Goal: Transaction & Acquisition: Purchase product/service

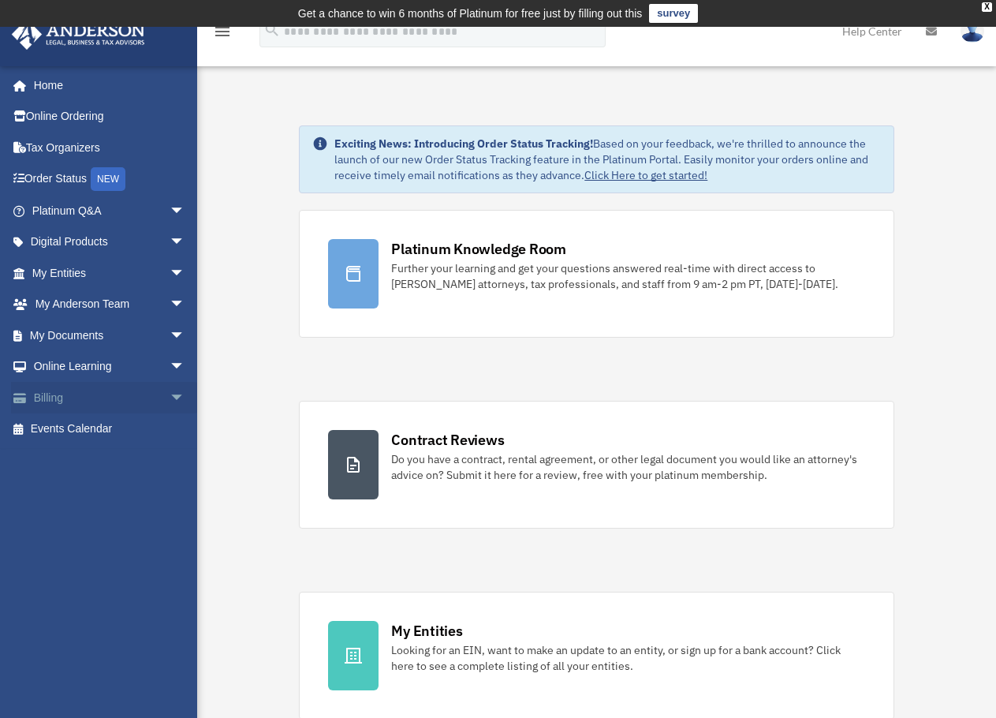
click at [170, 397] on span "arrow_drop_down" at bounding box center [186, 398] width 32 height 32
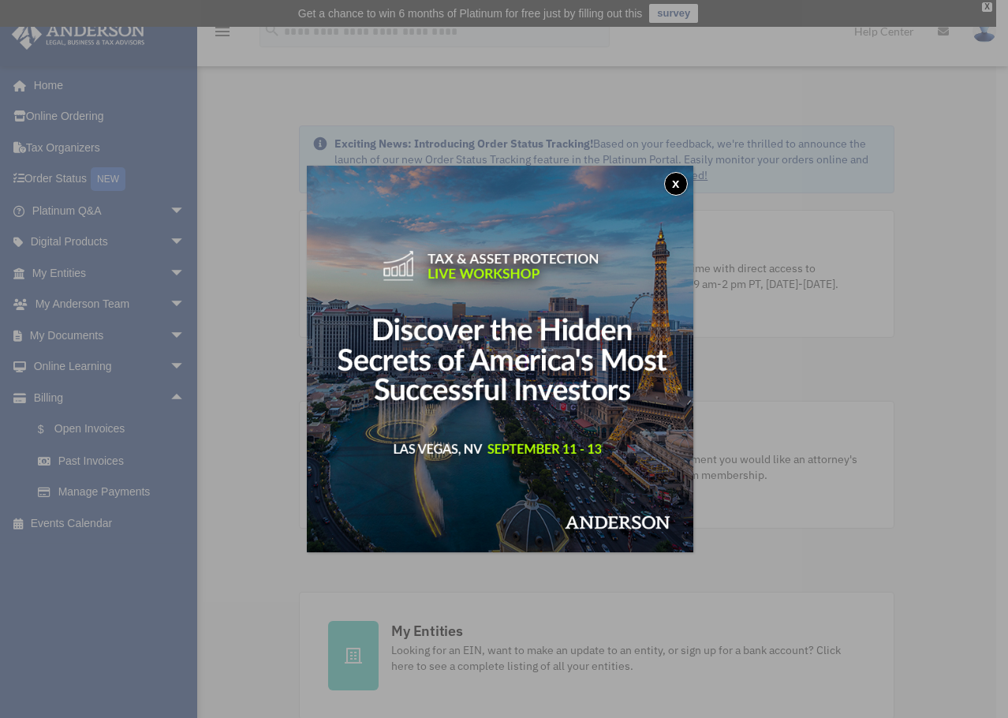
click at [673, 182] on button "x" at bounding box center [676, 184] width 24 height 24
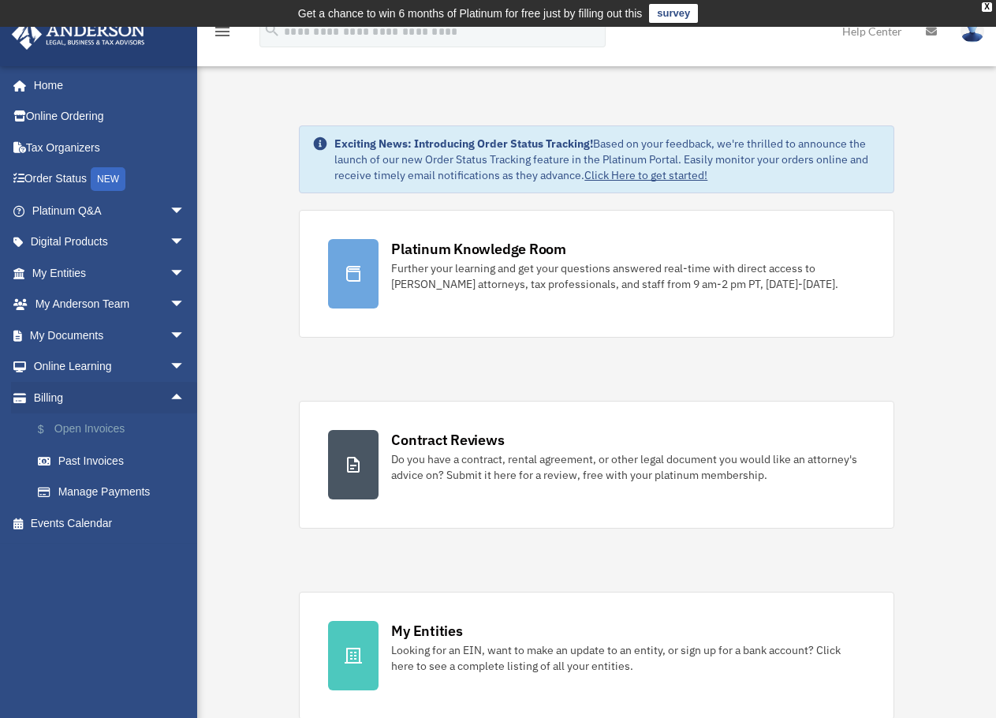
click at [88, 427] on link "$ Open Invoices" at bounding box center [115, 429] width 187 height 32
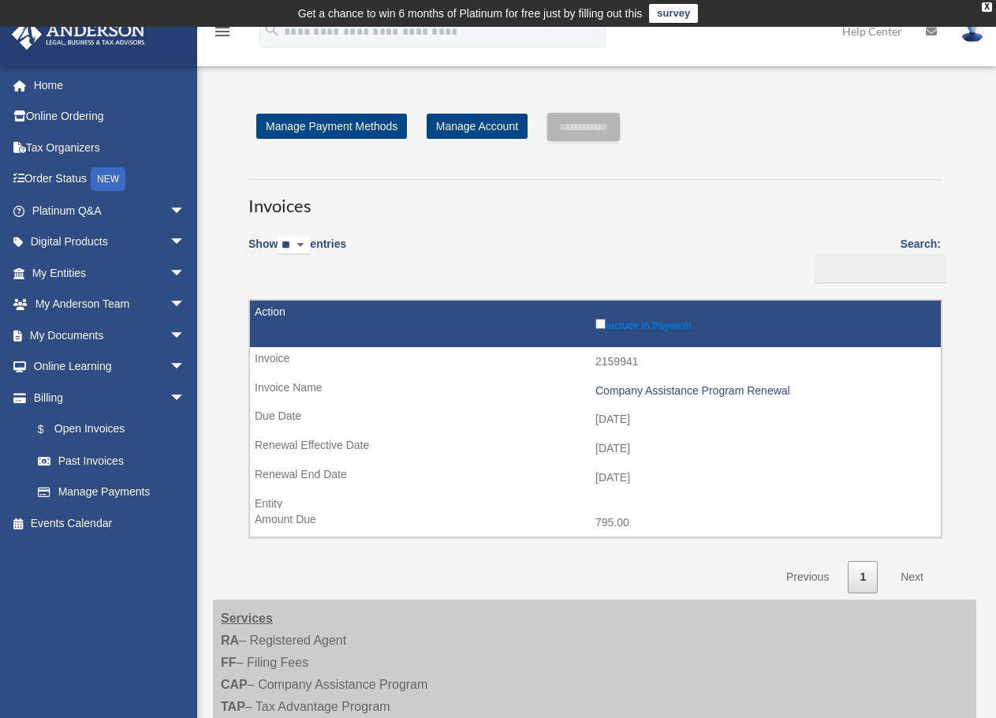
scroll to position [105, 0]
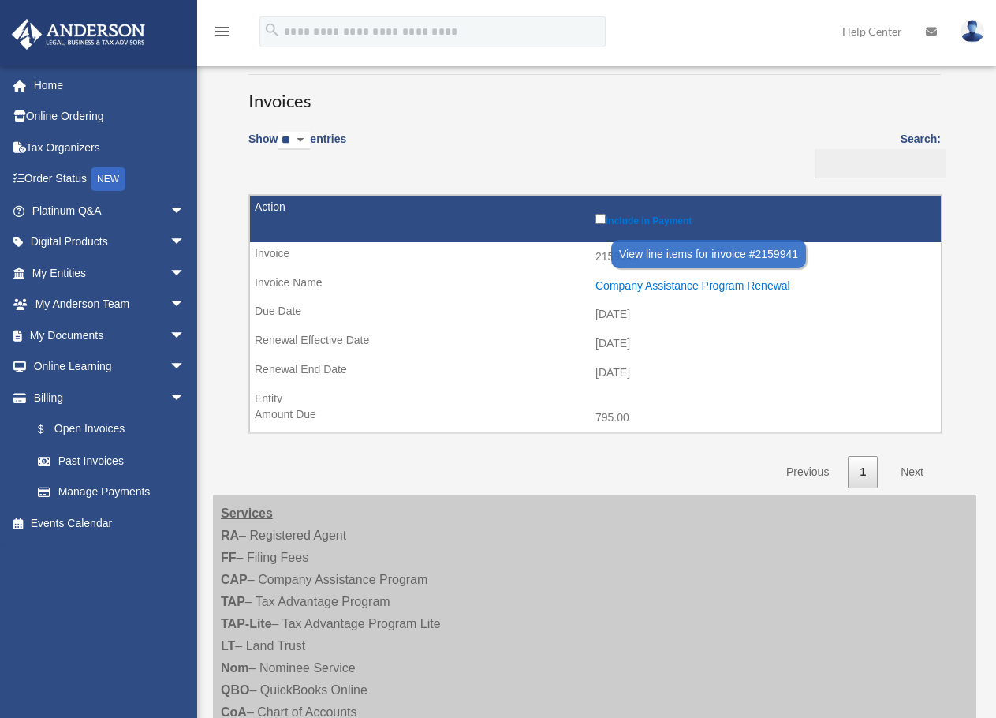
click at [664, 285] on div "Company Assistance Program Renewal" at bounding box center [763, 285] width 337 height 13
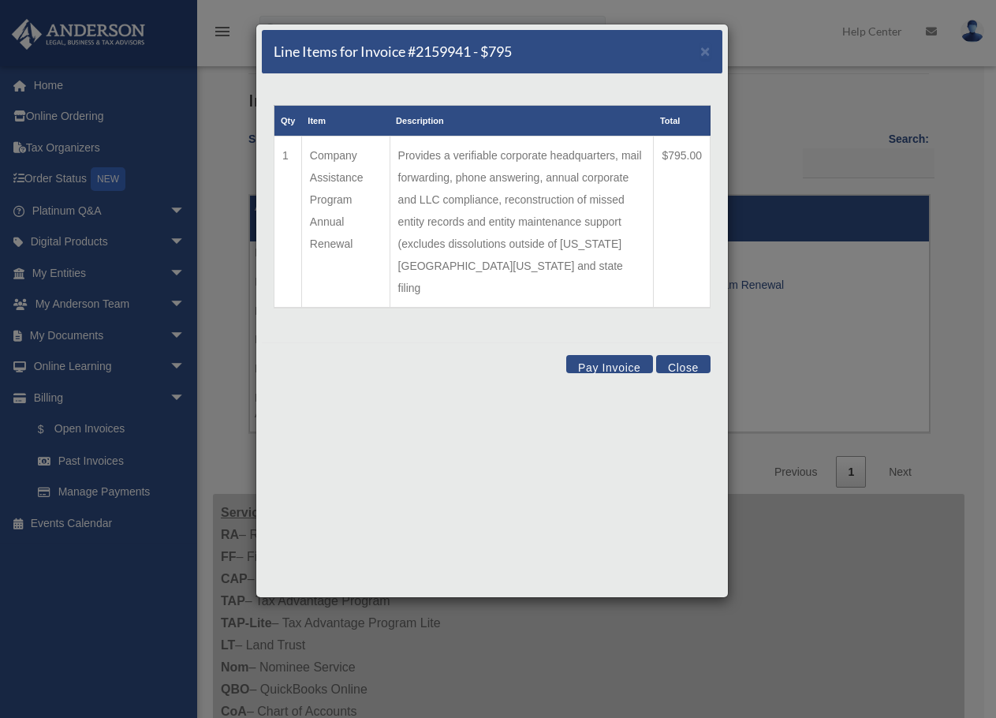
click at [607, 355] on button "Pay Invoice" at bounding box center [609, 364] width 87 height 18
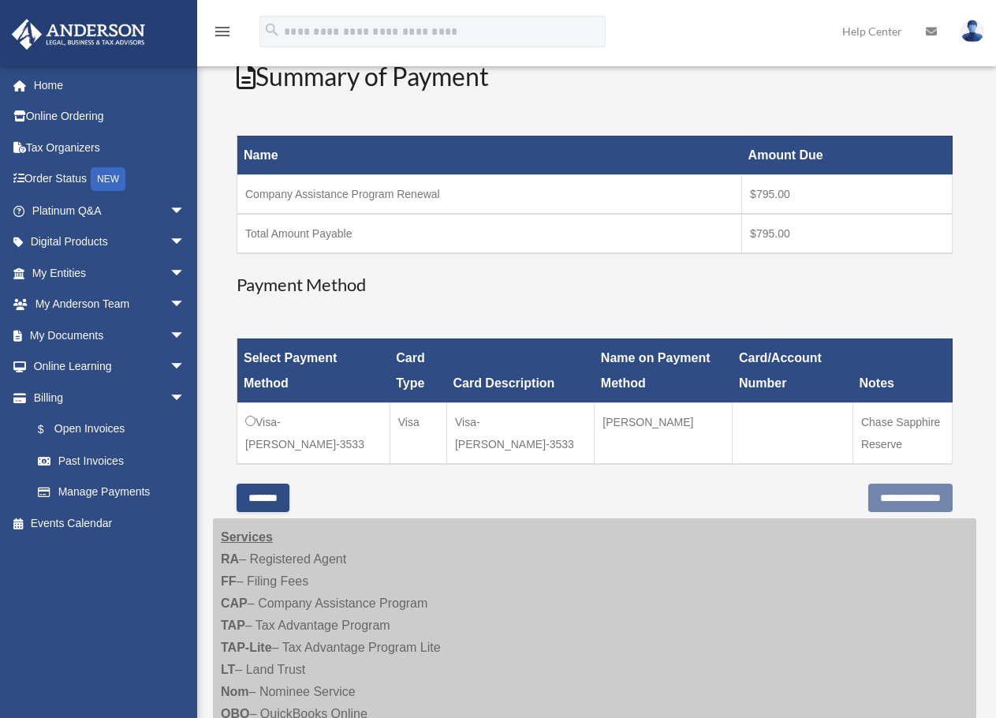
scroll to position [211, 0]
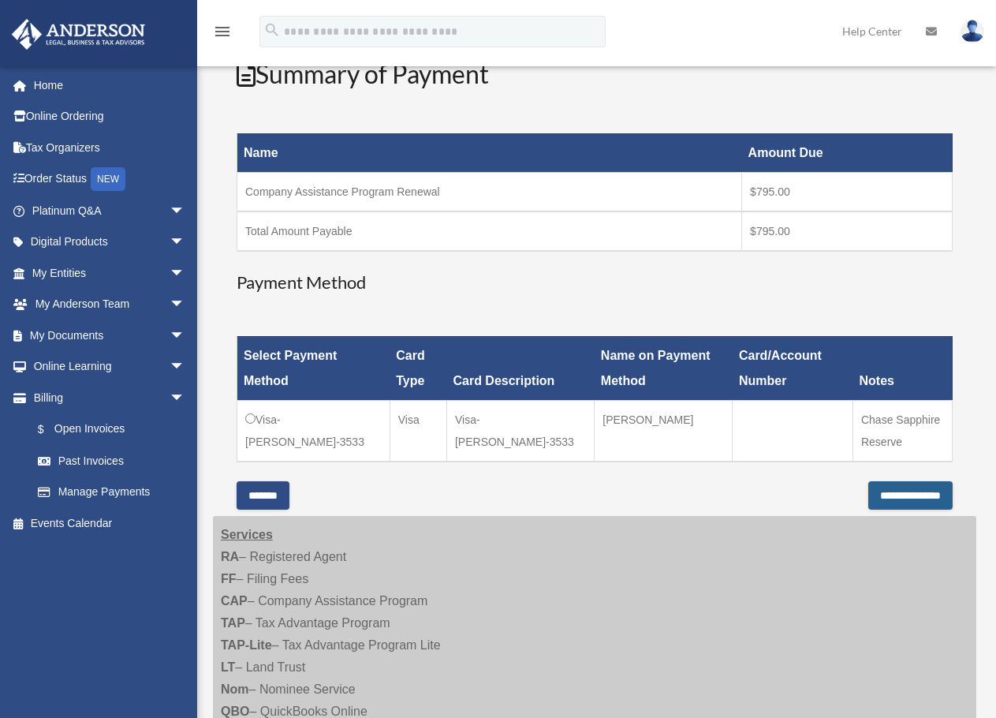
click at [885, 485] on input "**********" at bounding box center [910, 495] width 84 height 28
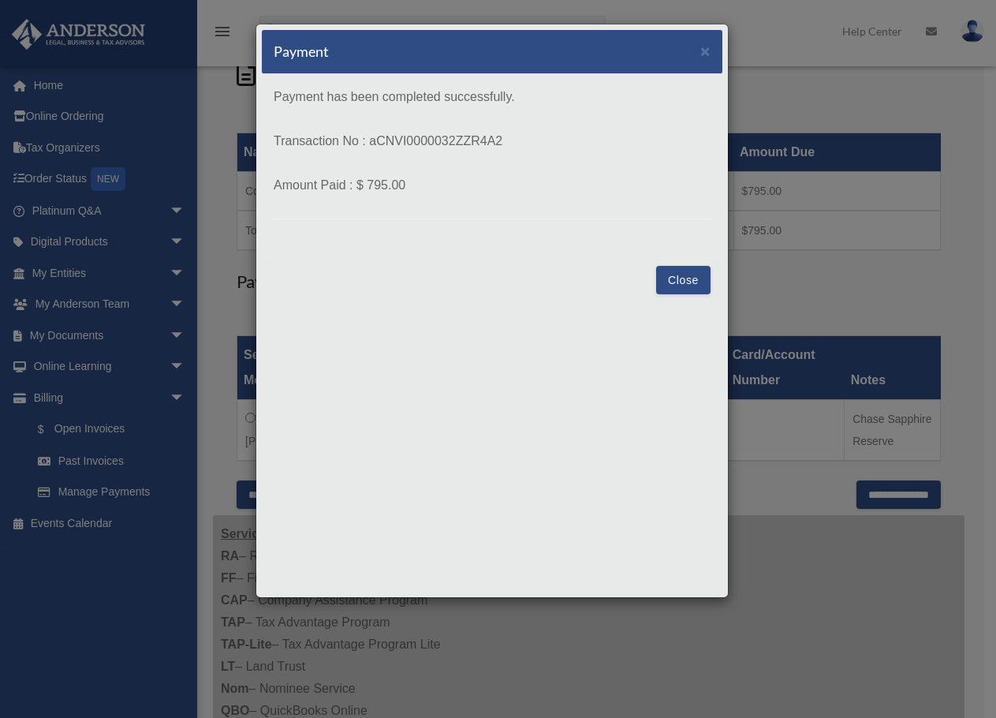
click at [658, 273] on button "Close" at bounding box center [683, 280] width 54 height 28
